Goal: Task Accomplishment & Management: Manage account settings

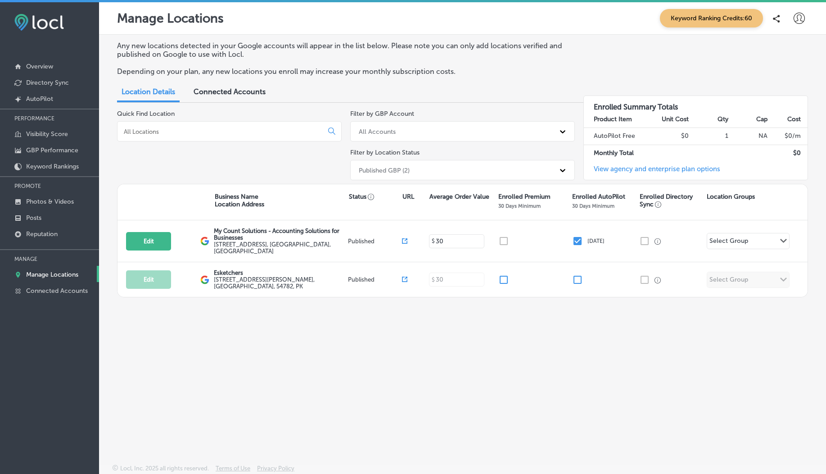
click at [401, 168] on div "Published GBP (2)" at bounding box center [384, 170] width 51 height 8
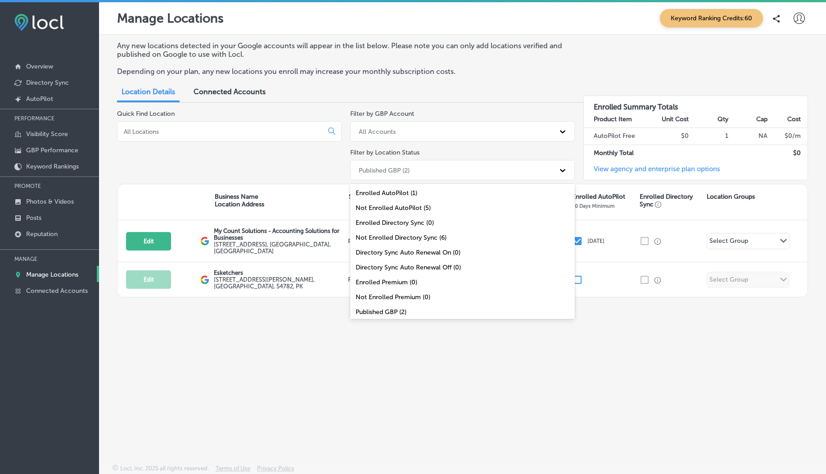
scroll to position [32, 0]
click at [385, 303] on div "All Locations (6)" at bounding box center [462, 309] width 225 height 15
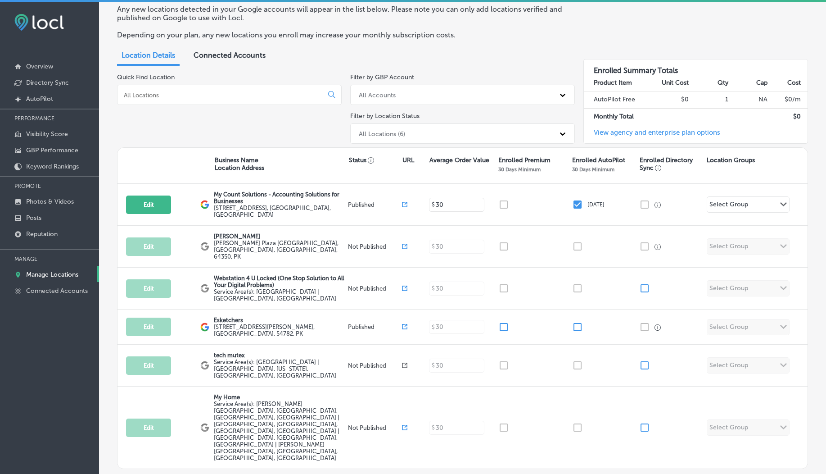
scroll to position [0, 0]
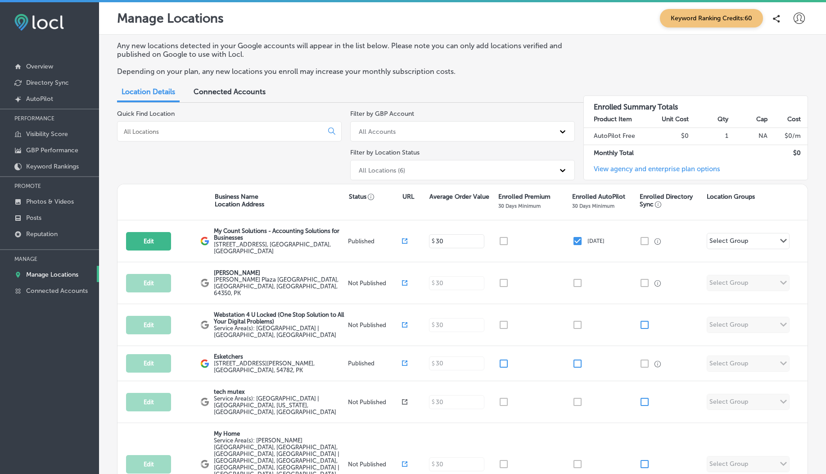
click at [799, 22] on div at bounding box center [799, 18] width 18 height 18
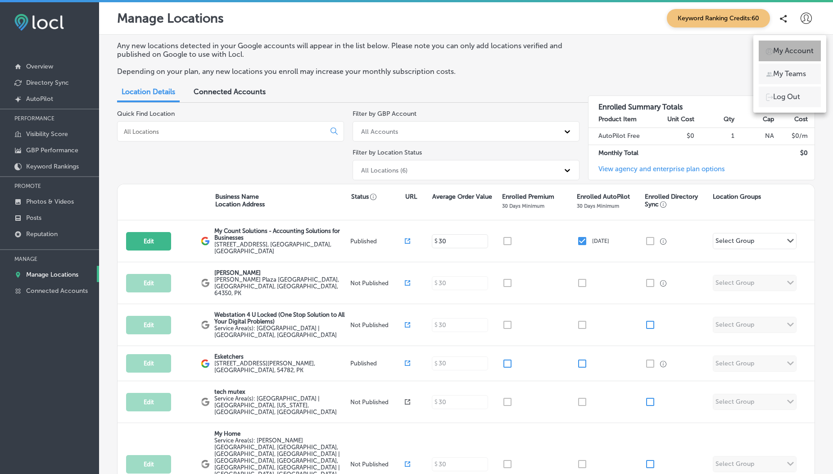
click at [785, 48] on p "My Account" at bounding box center [793, 50] width 41 height 11
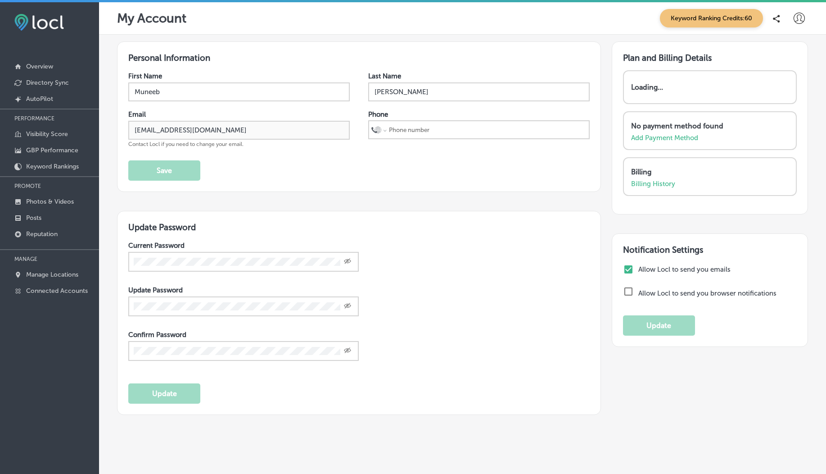
select select "US"
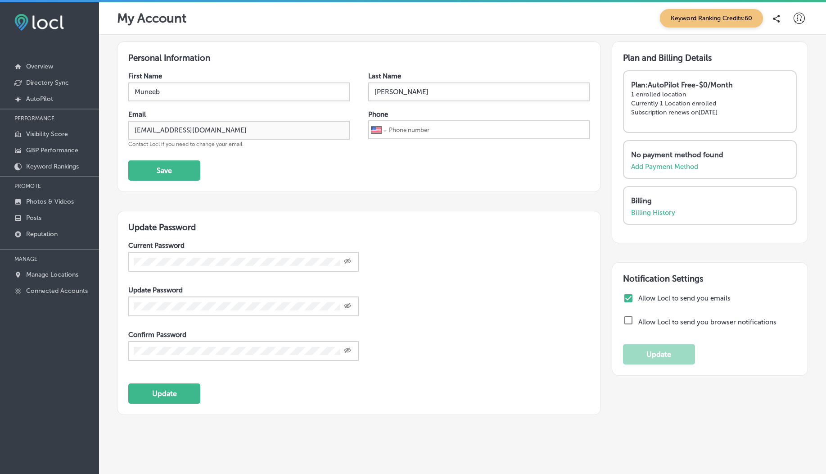
scroll to position [19, 0]
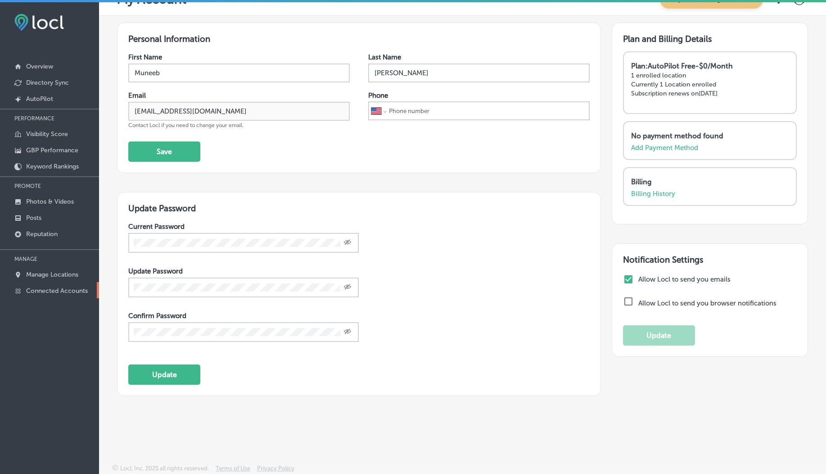
click at [43, 297] on link "Connected Accounts" at bounding box center [49, 290] width 99 height 16
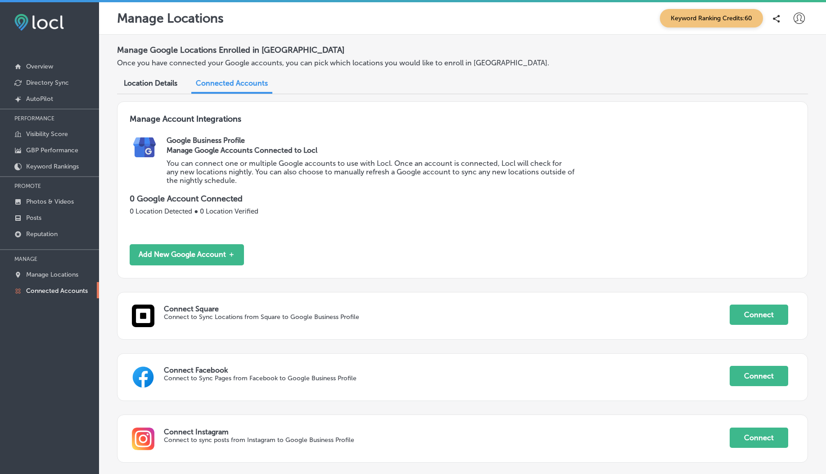
scroll to position [63, 0]
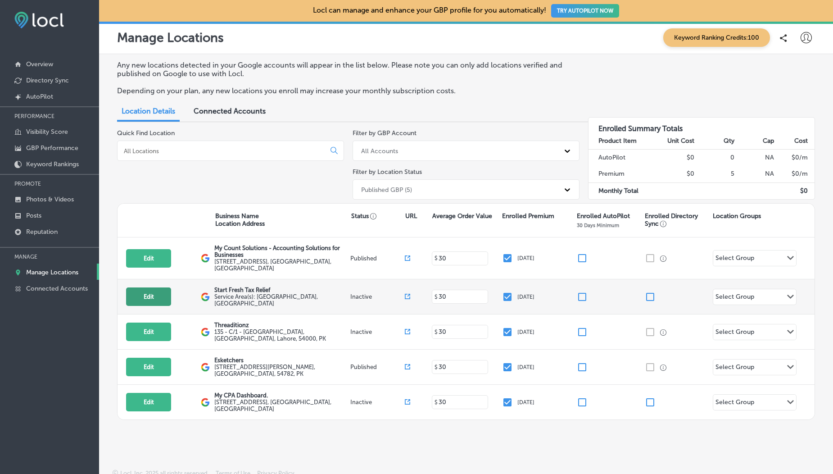
click at [152, 295] on button "Edit" at bounding box center [148, 296] width 45 height 18
select select "US"
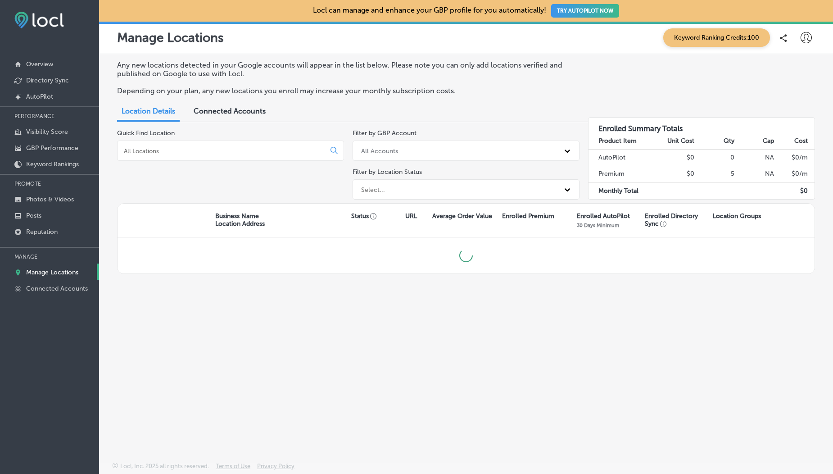
click at [812, 35] on div at bounding box center [806, 38] width 18 height 18
click at [795, 68] on p "My Account" at bounding box center [793, 70] width 41 height 11
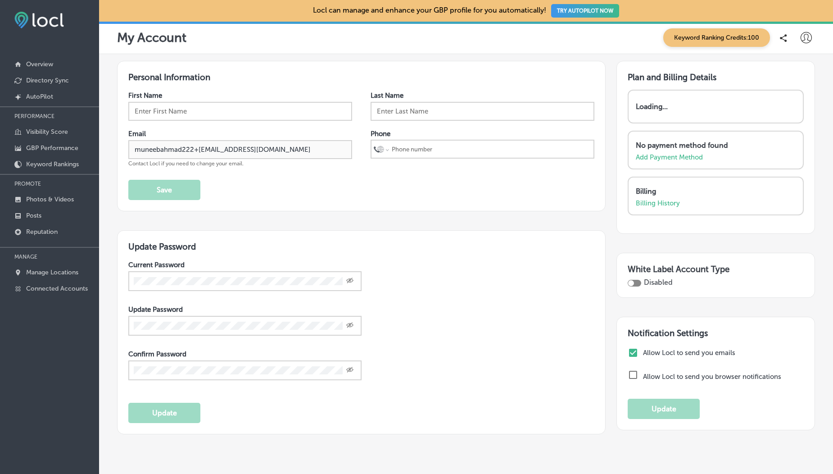
select select "US"
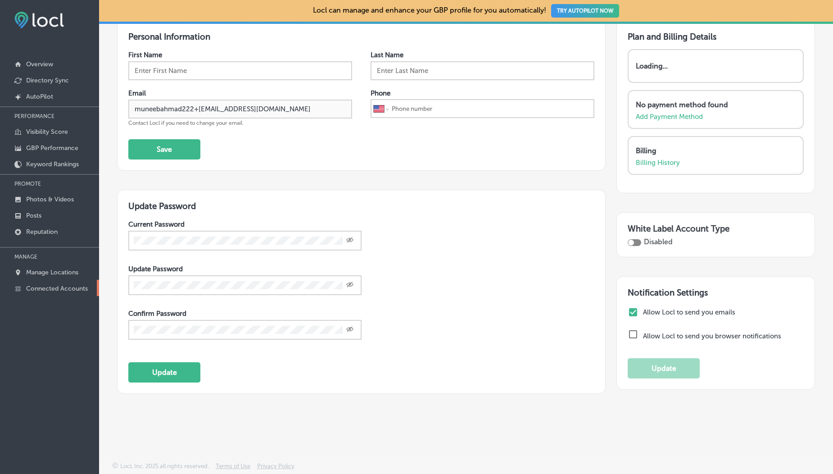
click at [65, 286] on p "Connected Accounts" at bounding box center [57, 289] width 62 height 8
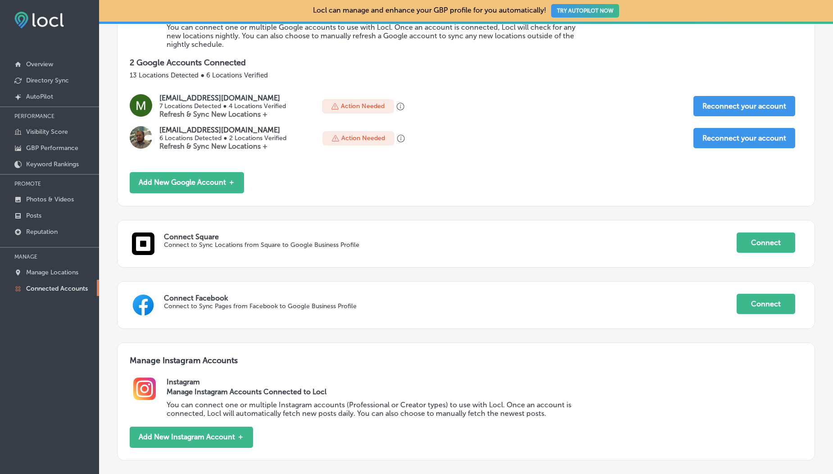
scroll to position [125, 0]
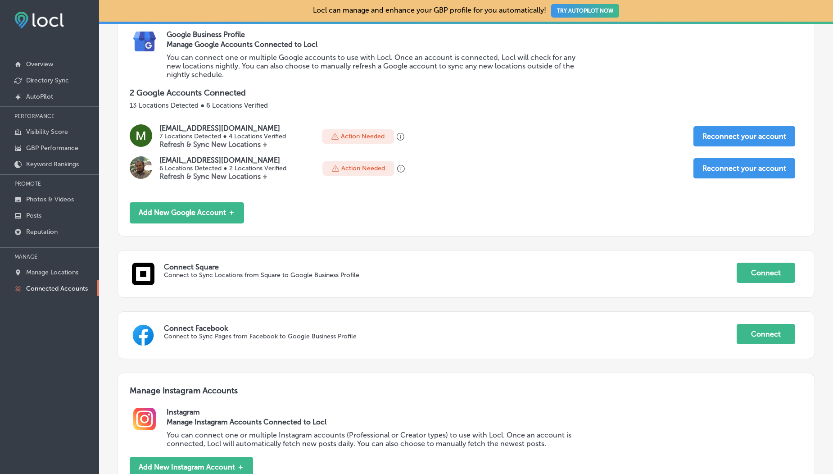
click at [175, 130] on p "muneeb.ahmad@esketchers.com" at bounding box center [222, 128] width 126 height 9
copy p "muneeb.ahmad@esketchers.com"
